Goal: Transaction & Acquisition: Purchase product/service

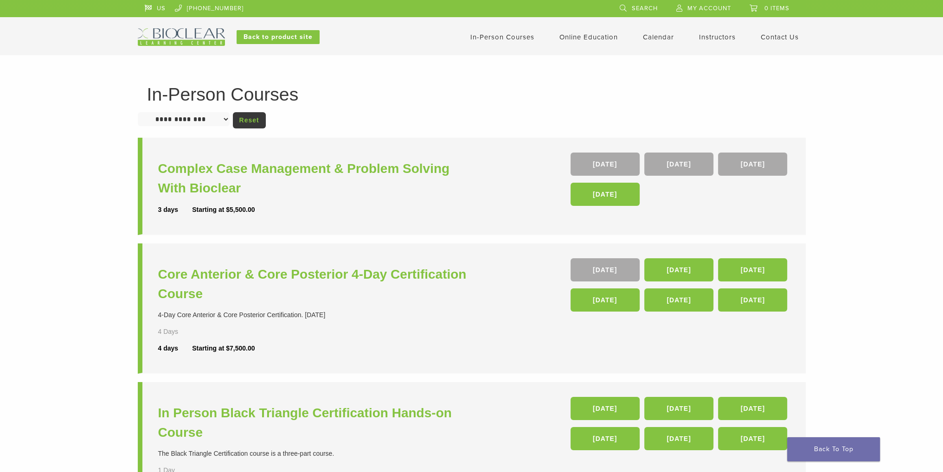
click at [176, 31] on img at bounding box center [181, 37] width 87 height 18
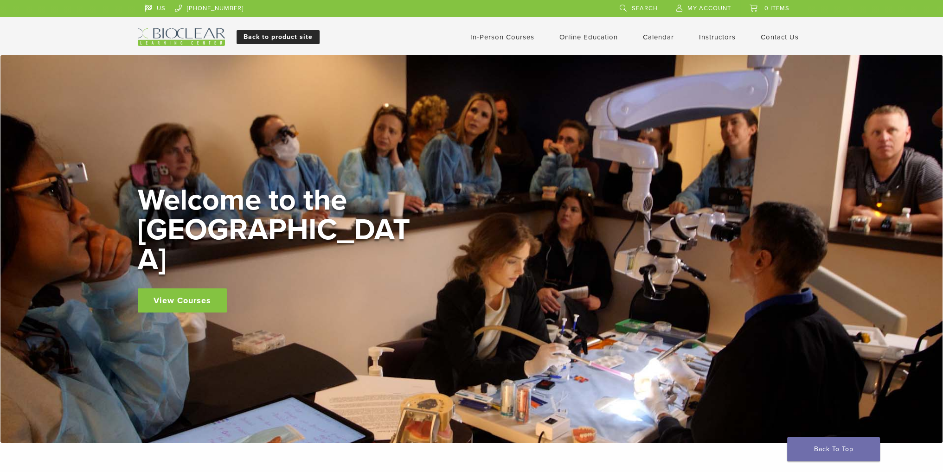
click at [280, 36] on link "Back to product site" at bounding box center [277, 37] width 83 height 14
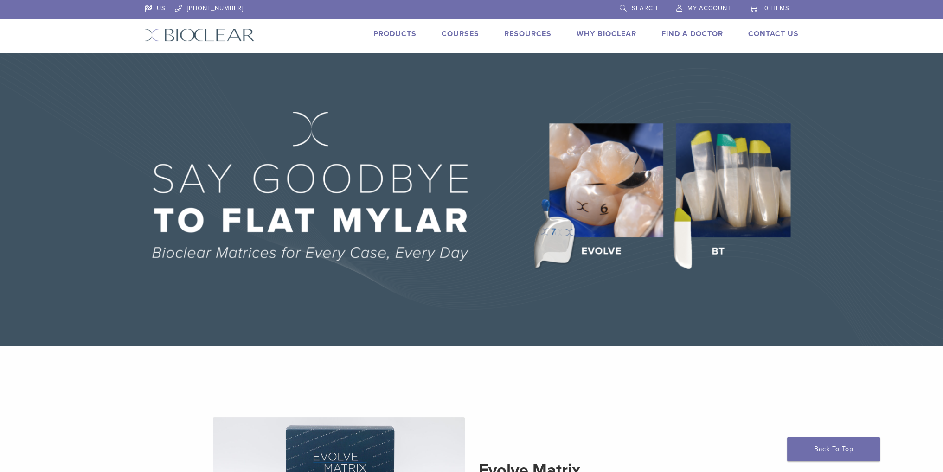
click at [390, 33] on link "Products" at bounding box center [394, 33] width 43 height 9
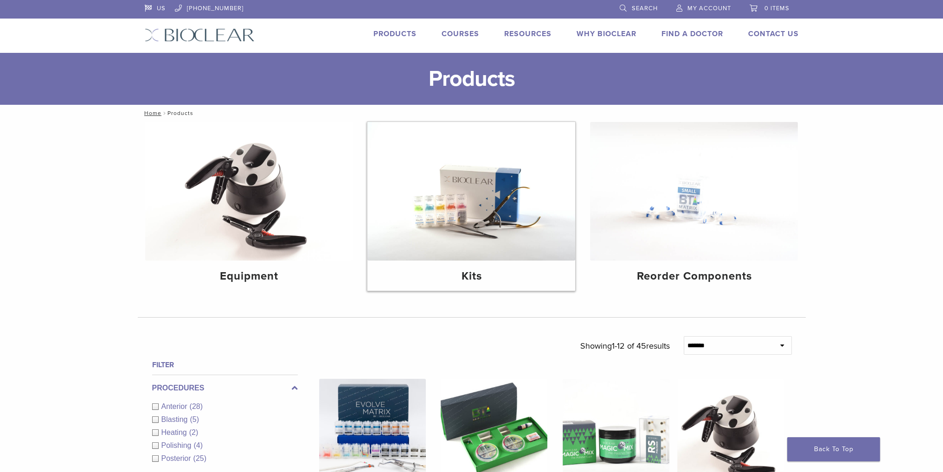
click at [472, 204] on img at bounding box center [471, 191] width 208 height 139
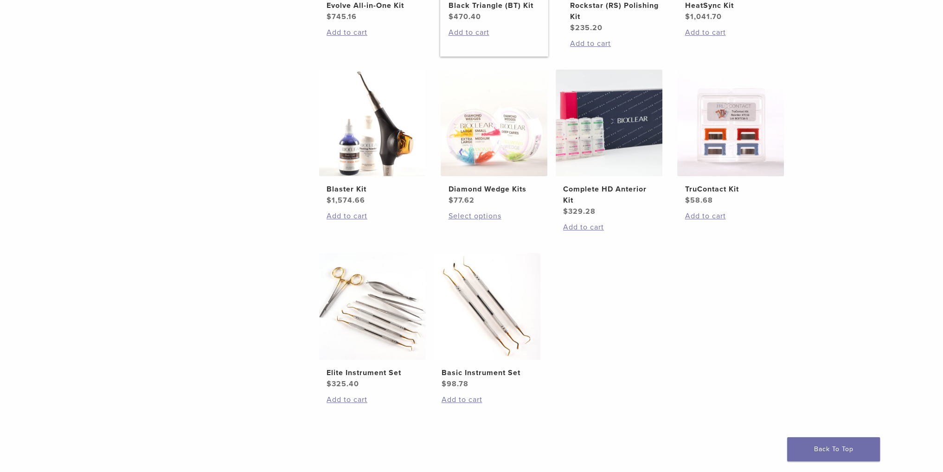
scroll to position [93, 0]
